Goal: Task Accomplishment & Management: Use online tool/utility

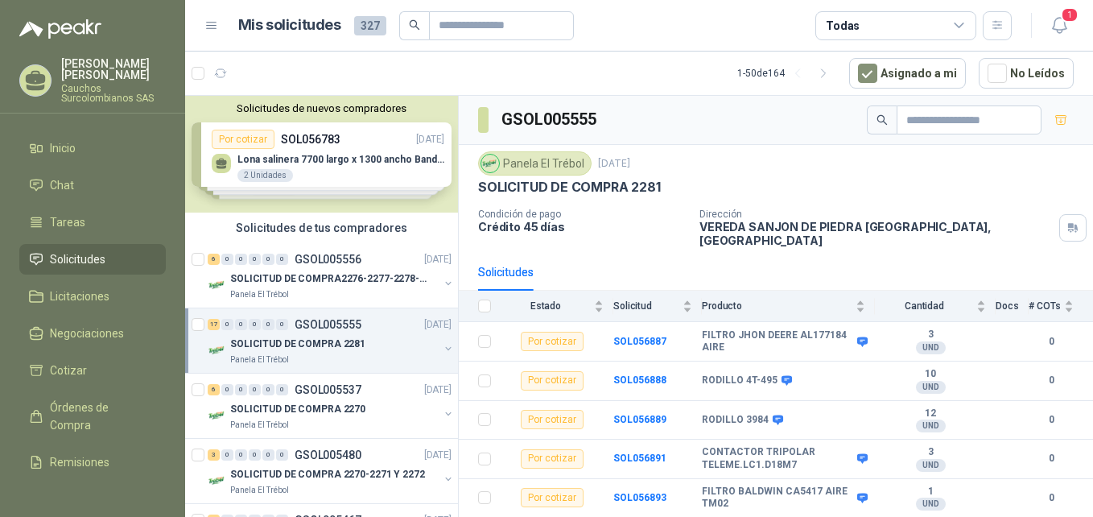
scroll to position [478, 0]
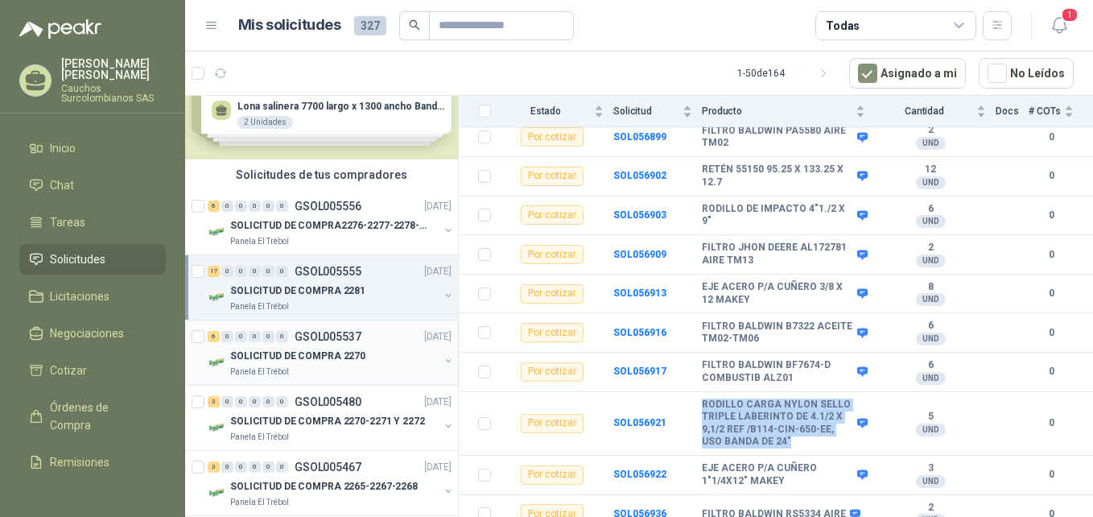
click at [310, 357] on p "SOLICITUD DE COMPRA 2270" at bounding box center [297, 355] width 135 height 15
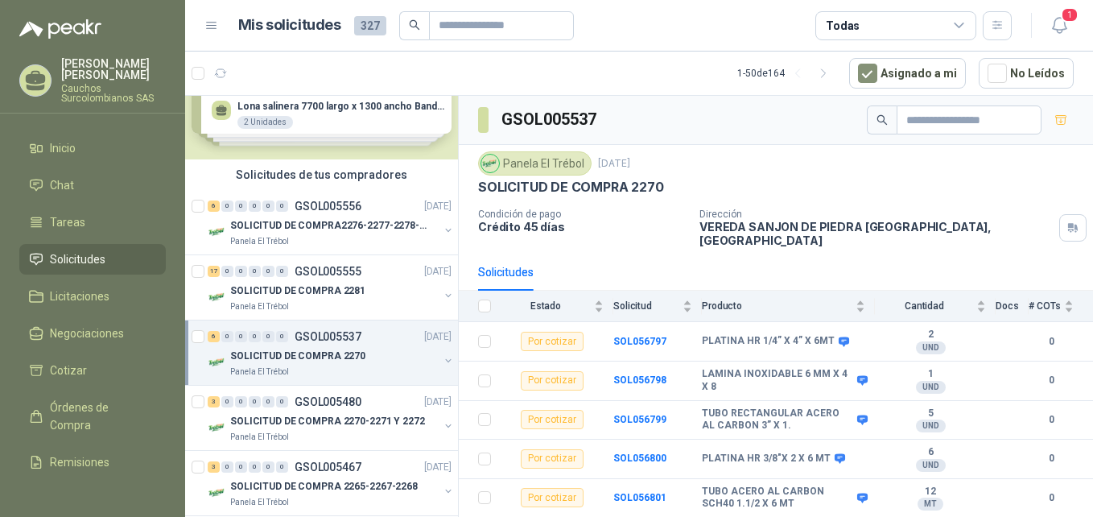
scroll to position [23, 0]
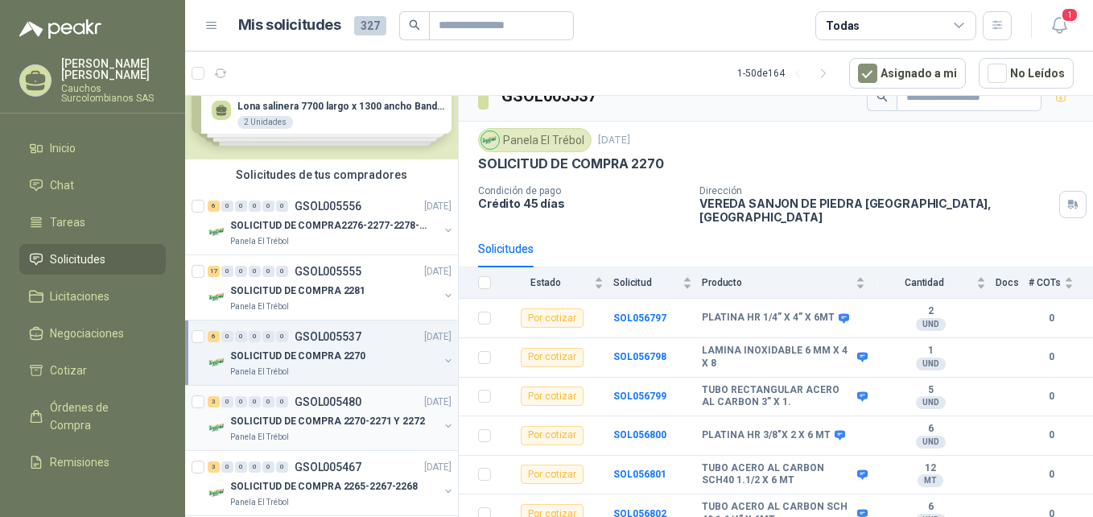
click at [320, 408] on div "3 0 0 0 0 0 GSOL005480 [DATE]" at bounding box center [331, 401] width 247 height 19
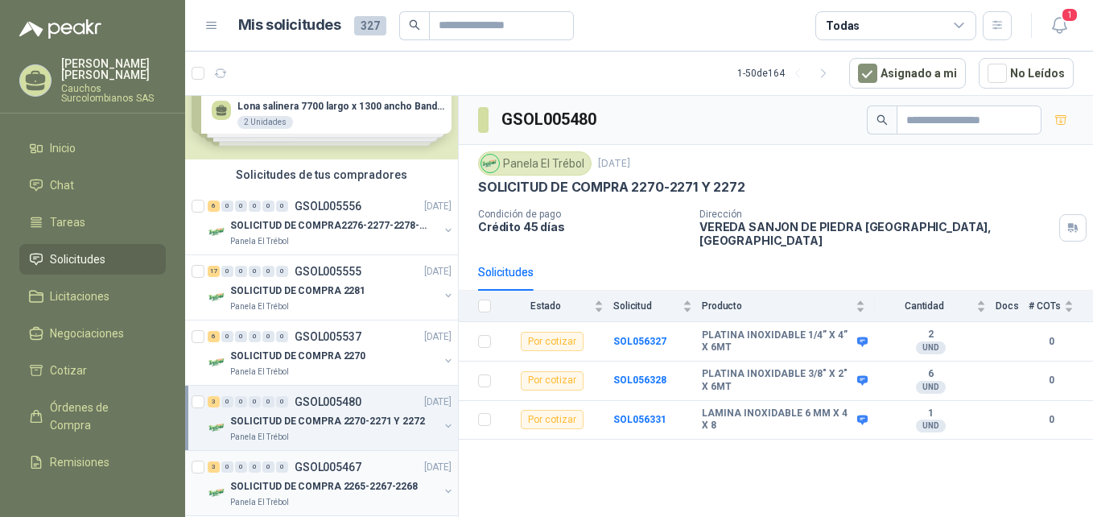
click at [327, 475] on div "3 0 0 0 0 0 GSOL005467 [DATE]" at bounding box center [331, 466] width 247 height 19
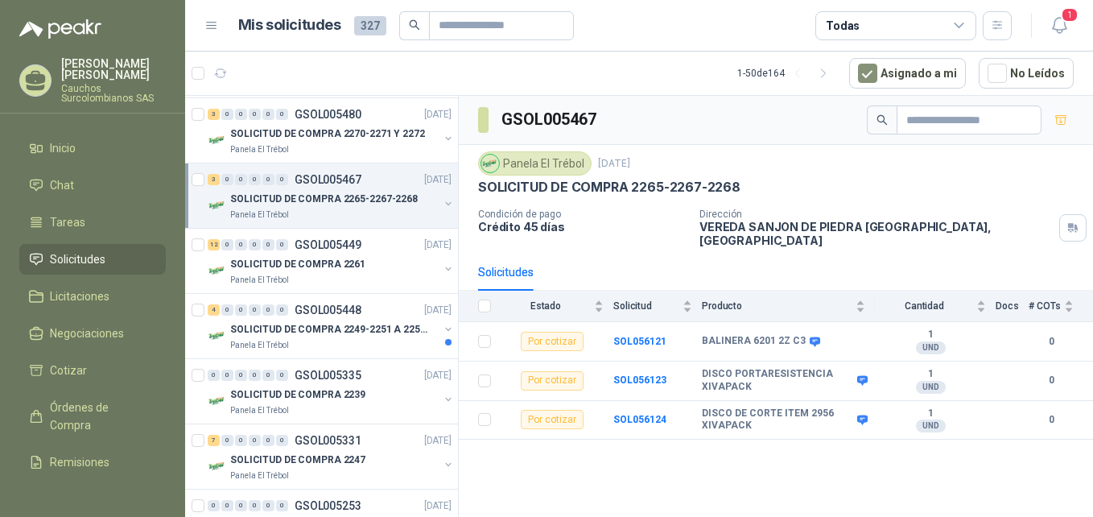
scroll to position [347, 0]
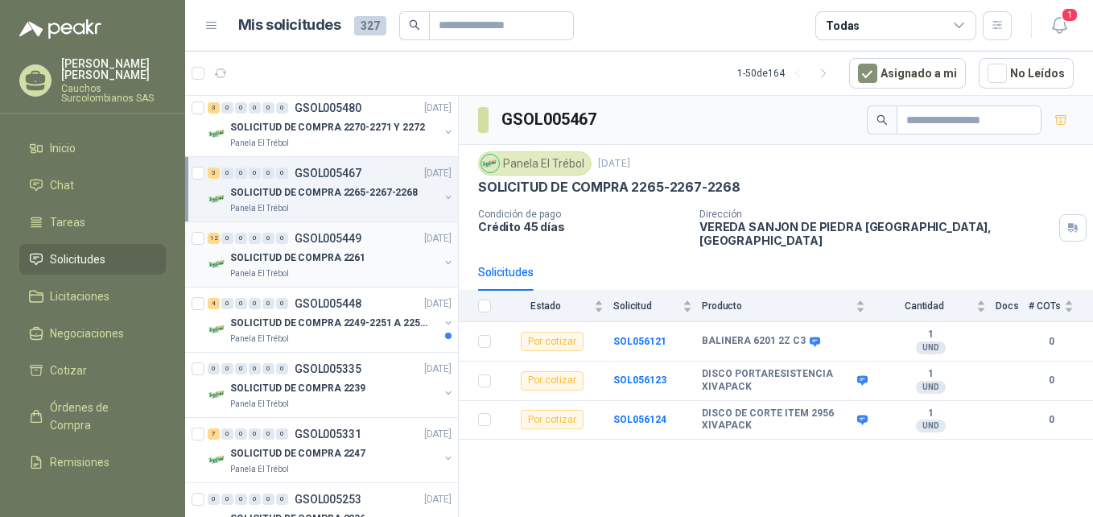
click at [365, 251] on div "SOLICITUD DE COMPRA 2261" at bounding box center [334, 257] width 208 height 19
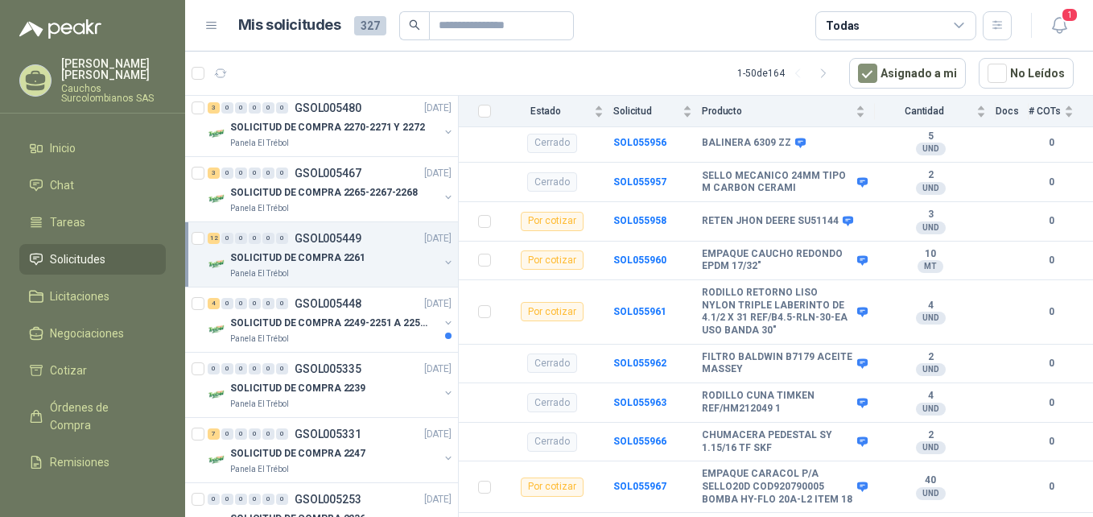
scroll to position [435, 0]
click at [627, 253] on b "SOL055960" at bounding box center [639, 258] width 53 height 11
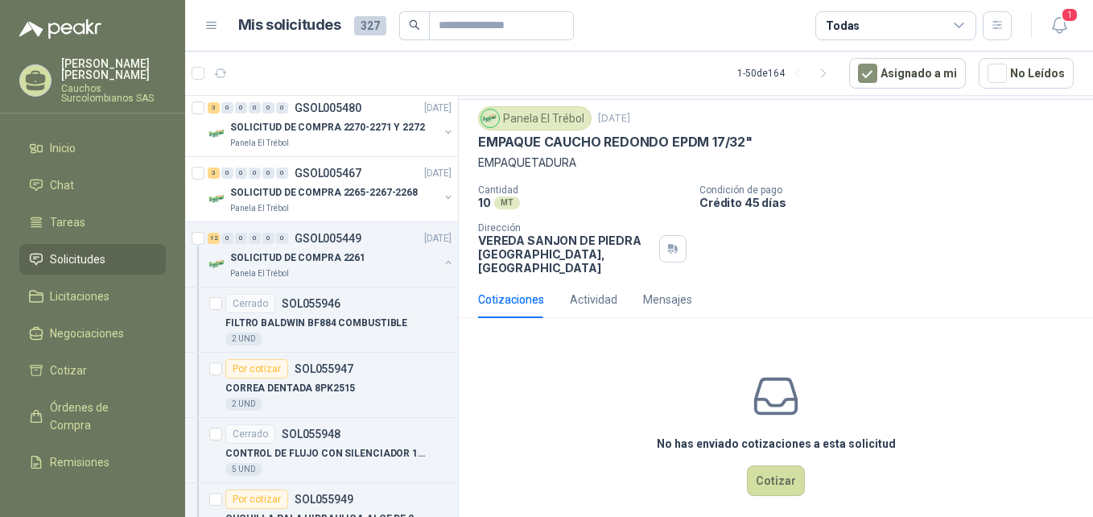
scroll to position [43, 0]
click at [761, 469] on button "Cotizar" at bounding box center [776, 479] width 58 height 31
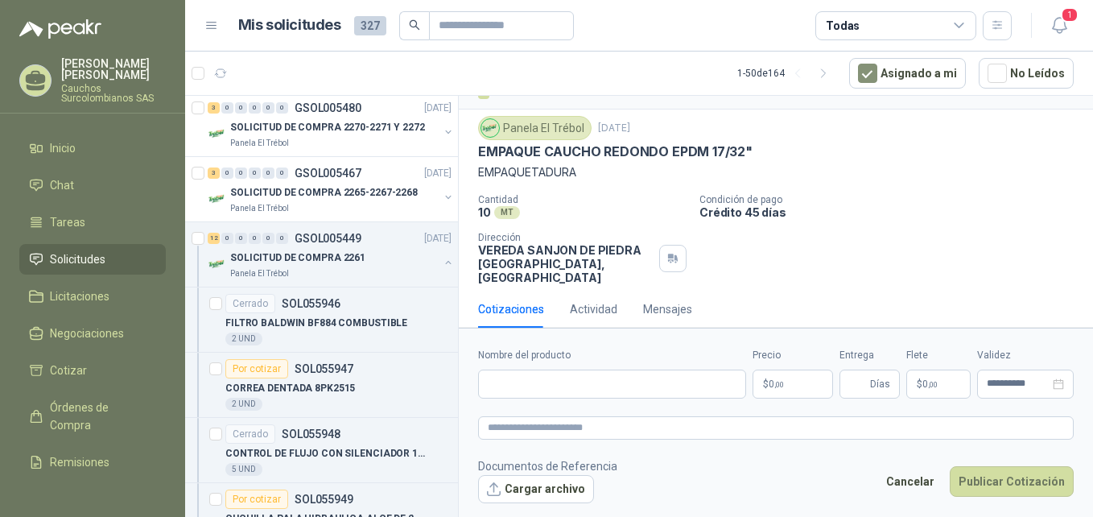
scroll to position [31, 0]
click at [610, 375] on input "Nombre del producto" at bounding box center [612, 383] width 268 height 29
click at [752, 422] on textarea at bounding box center [775, 427] width 595 height 23
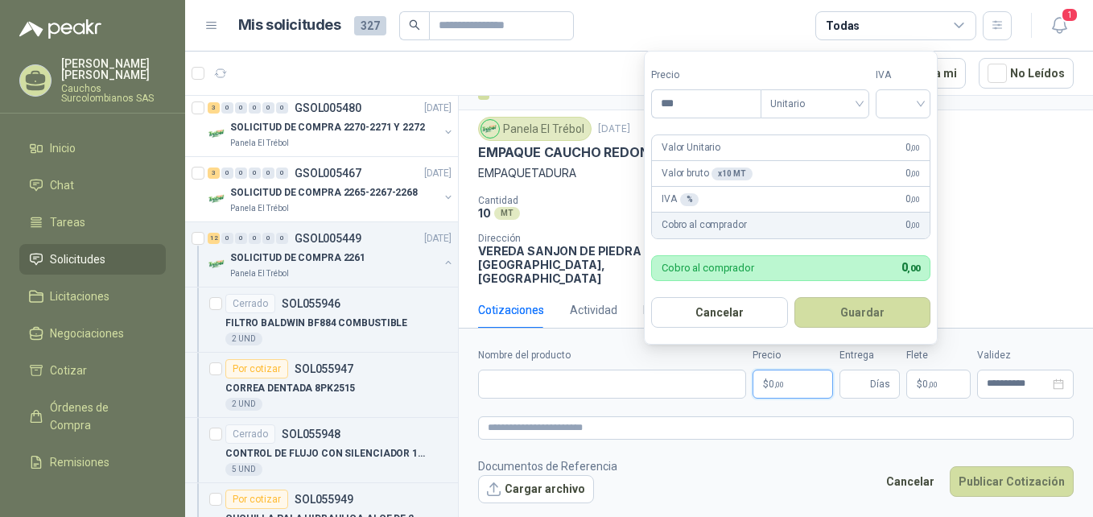
click at [772, 380] on span "0 ,00" at bounding box center [775, 384] width 15 height 10
click at [927, 109] on div at bounding box center [903, 103] width 55 height 29
type input "*********"
click at [901, 135] on div "19%" at bounding box center [907, 137] width 30 height 18
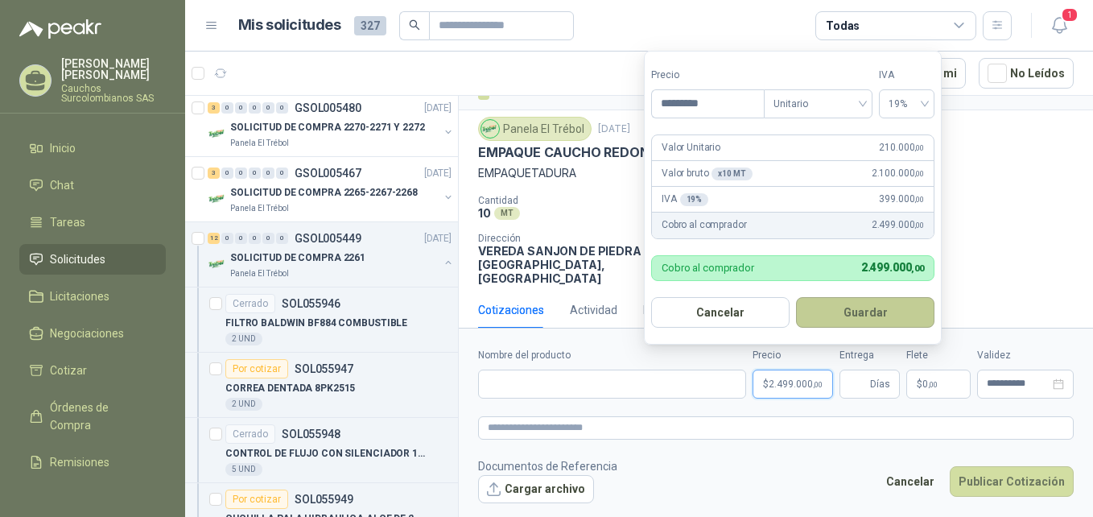
click at [867, 313] on button "Guardar" at bounding box center [865, 312] width 138 height 31
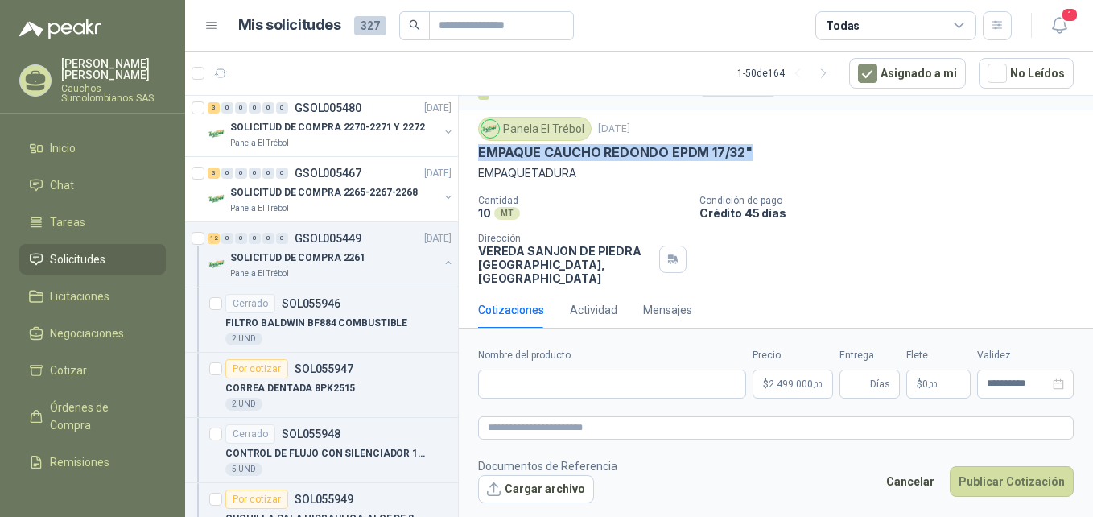
drag, startPoint x: 748, startPoint y: 148, endPoint x: 476, endPoint y: 155, distance: 272.1
click at [476, 155] on div "Panela El Trébol [DATE] EMPAQUE CAUCHO REDONDO EPDM 17/32" EMPAQUETADURA Cantid…" at bounding box center [776, 200] width 634 height 181
copy p "EMPAQUE CAUCHO REDONDO EPDM 17/32""
